Goal: Go to known website: Access a specific website the user already knows

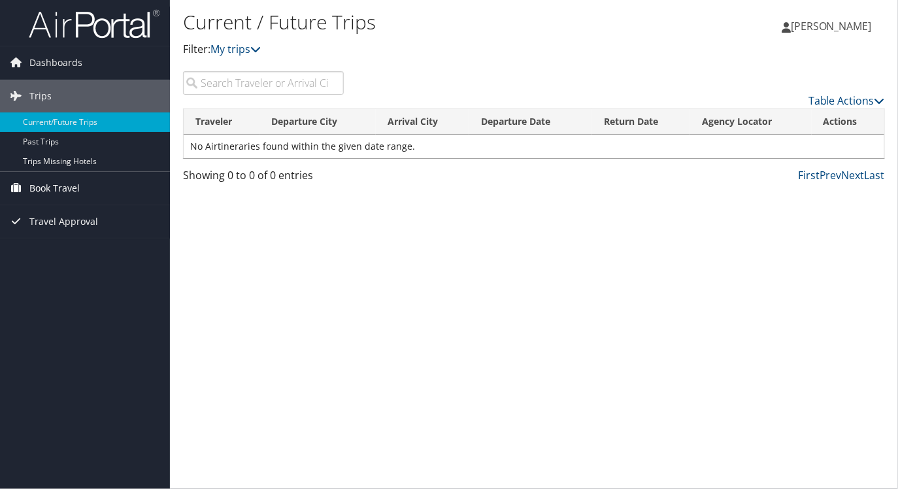
click at [72, 185] on span "Book Travel" at bounding box center [54, 188] width 50 height 33
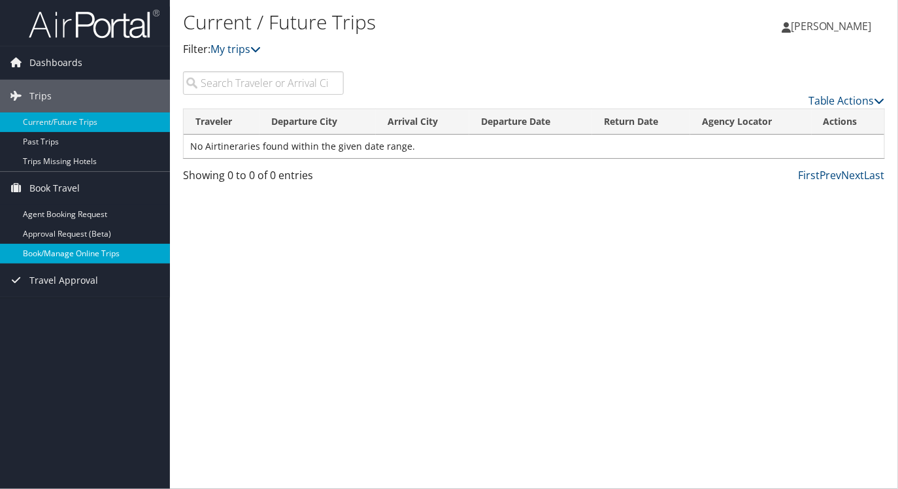
click at [74, 252] on link "Book/Manage Online Trips" at bounding box center [85, 254] width 170 height 20
